Goal: Transaction & Acquisition: Purchase product/service

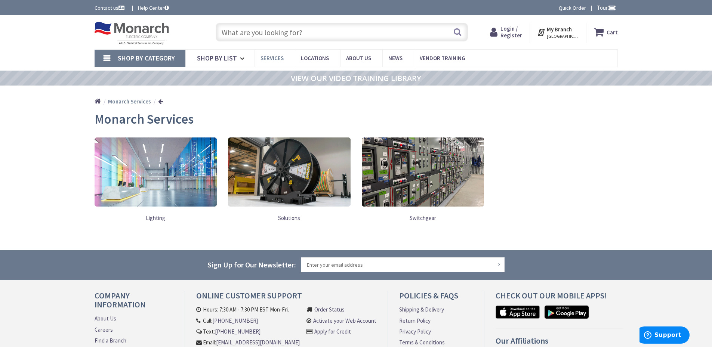
click at [271, 61] on span "Services" at bounding box center [271, 58] width 23 height 7
click at [108, 58] on link "Shop By Category" at bounding box center [140, 58] width 91 height 17
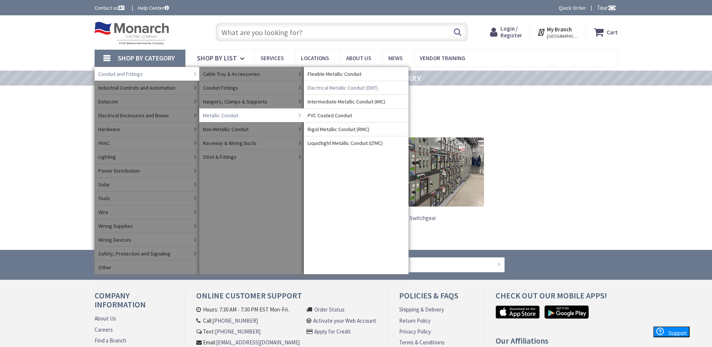
click at [342, 87] on span "Electrical Metallic Conduit (EMT)" at bounding box center [342, 87] width 70 height 7
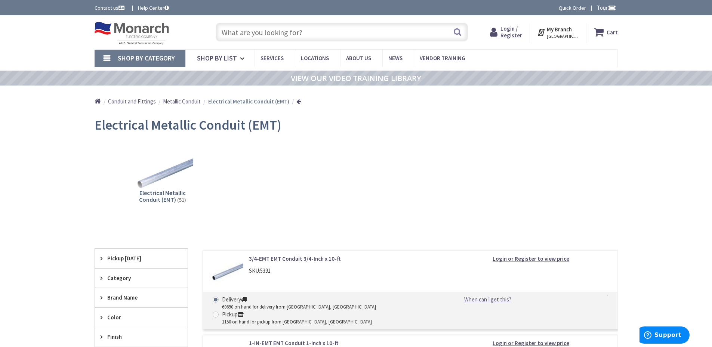
click at [120, 258] on span "Pickup Today" at bounding box center [137, 258] width 61 height 8
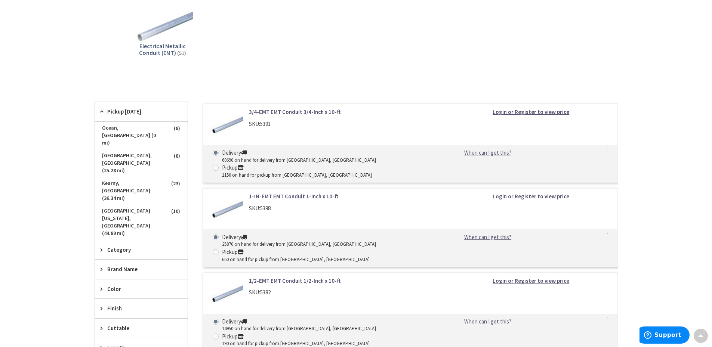
scroll to position [187, 0]
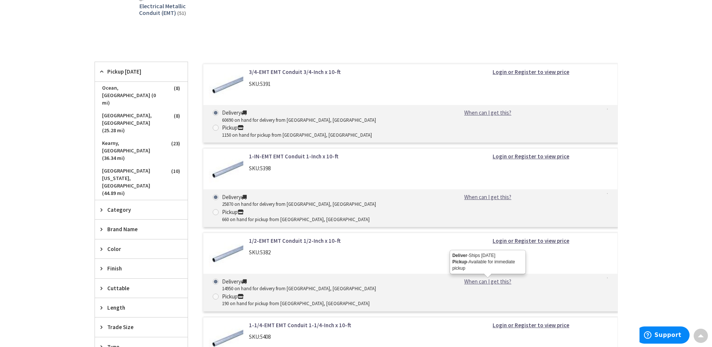
click at [486, 278] on link "When can I get this?" at bounding box center [487, 282] width 76 height 8
click at [257, 237] on link "1/2-EMT EMT Conduit 1/2-Inch x 10-ft" at bounding box center [344, 241] width 190 height 8
